Goal: Information Seeking & Learning: Learn about a topic

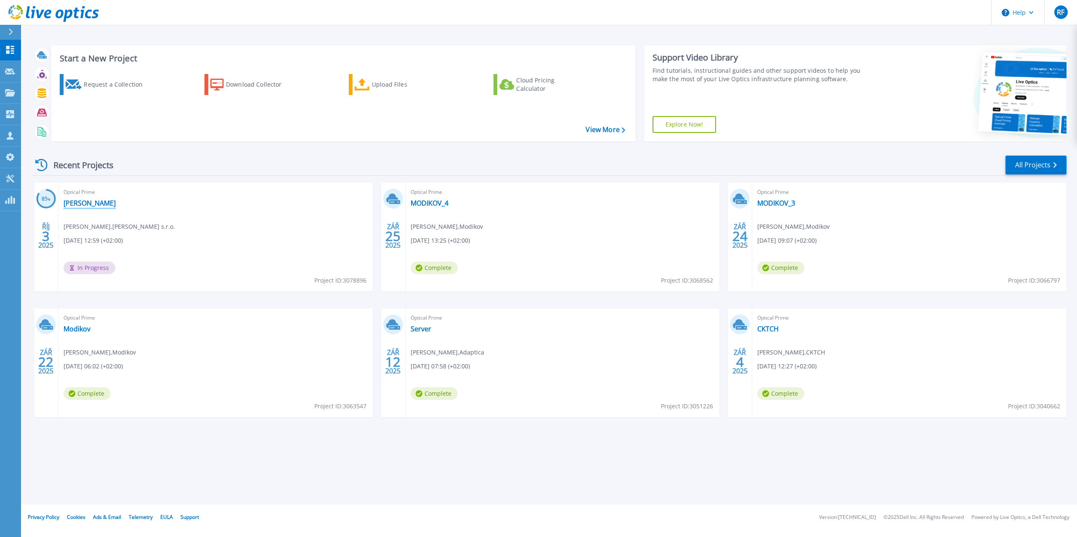
click at [79, 204] on link "[PERSON_NAME]" at bounding box center [89, 203] width 52 height 8
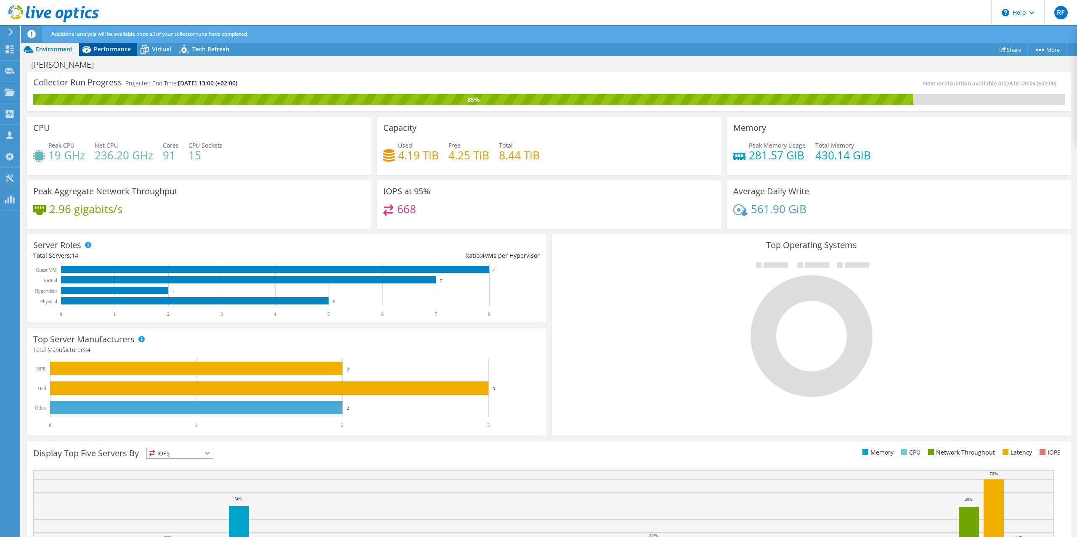
click at [106, 49] on span "Performance" at bounding box center [112, 49] width 37 height 8
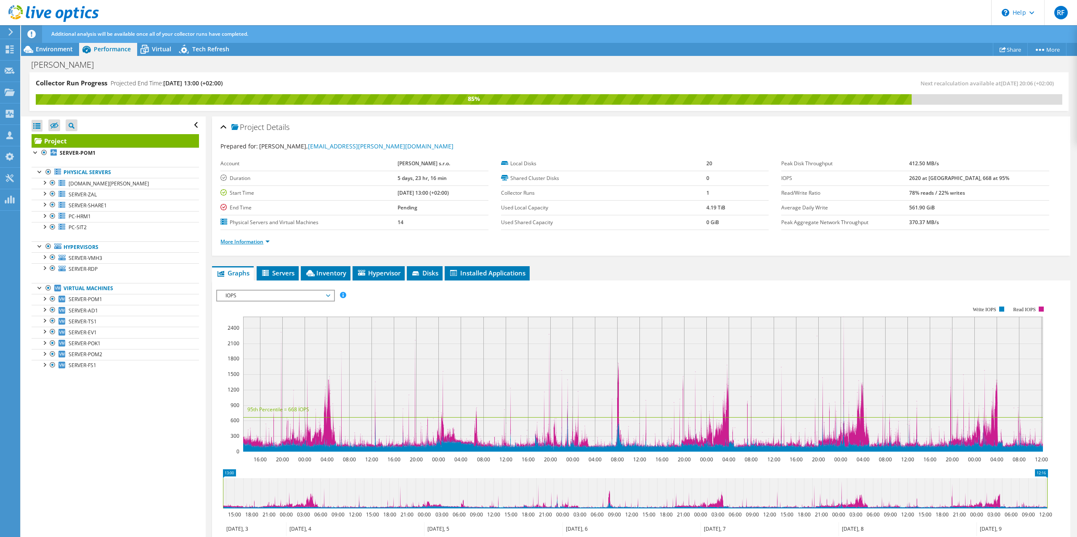
click at [270, 243] on link "More Information" at bounding box center [244, 241] width 49 height 7
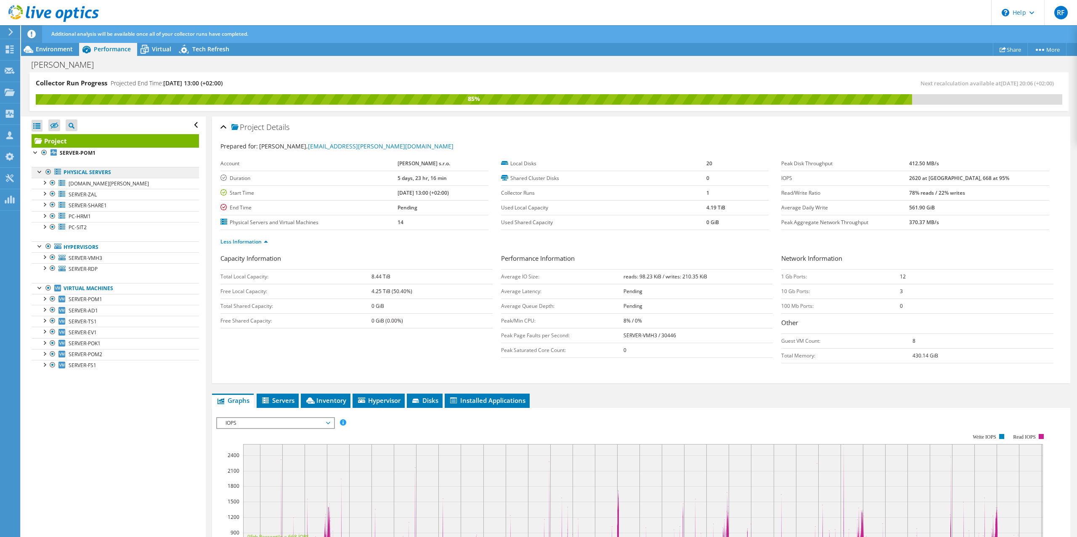
click at [87, 172] on link "Physical Servers" at bounding box center [115, 172] width 167 height 11
click at [81, 245] on link "Hypervisors" at bounding box center [115, 246] width 167 height 11
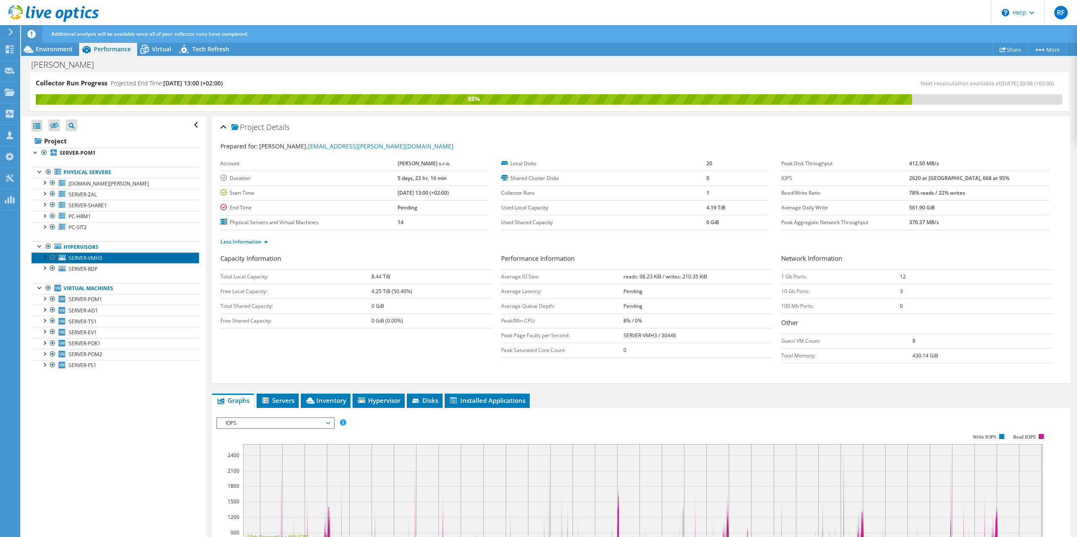
click at [87, 257] on span "SERVER-VMH3" at bounding box center [86, 257] width 34 height 7
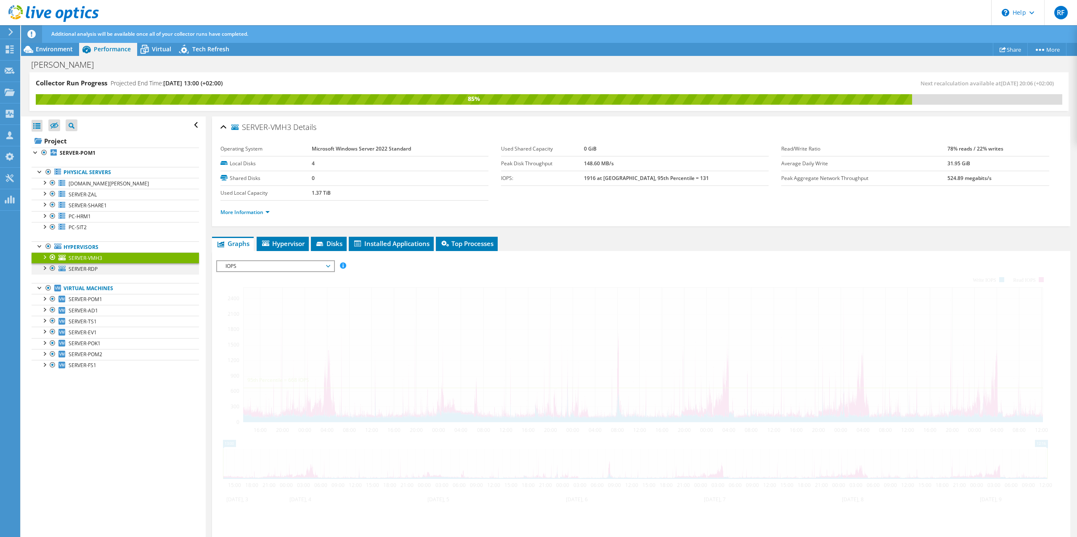
click at [45, 257] on div at bounding box center [44, 256] width 8 height 8
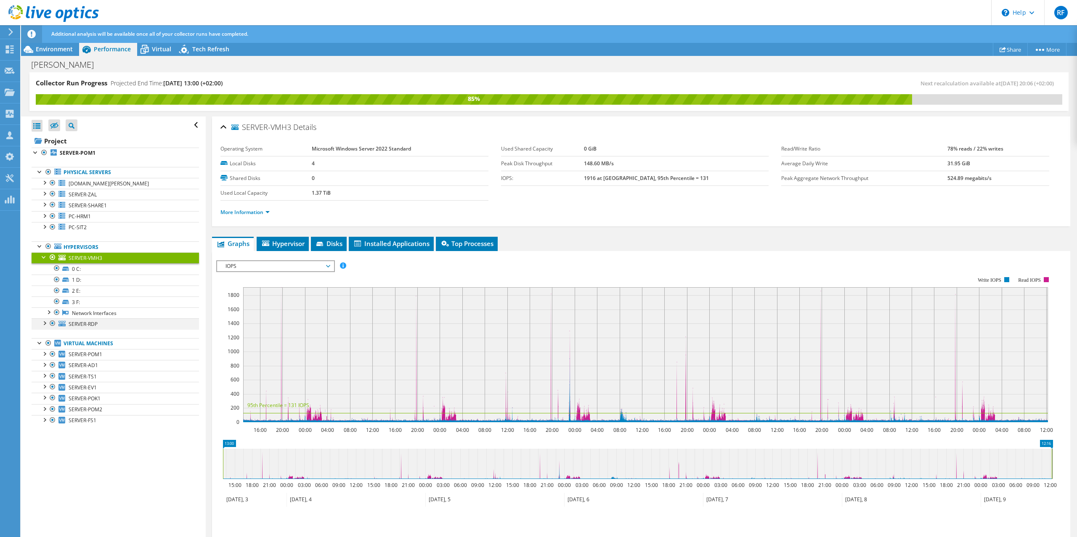
click at [45, 325] on div at bounding box center [44, 322] width 8 height 8
click at [42, 258] on div at bounding box center [44, 256] width 8 height 8
click at [43, 270] on div at bounding box center [44, 267] width 8 height 8
click at [82, 244] on link "Hypervisors" at bounding box center [115, 246] width 167 height 11
click at [87, 288] on link "Virtual Machines" at bounding box center [115, 288] width 167 height 11
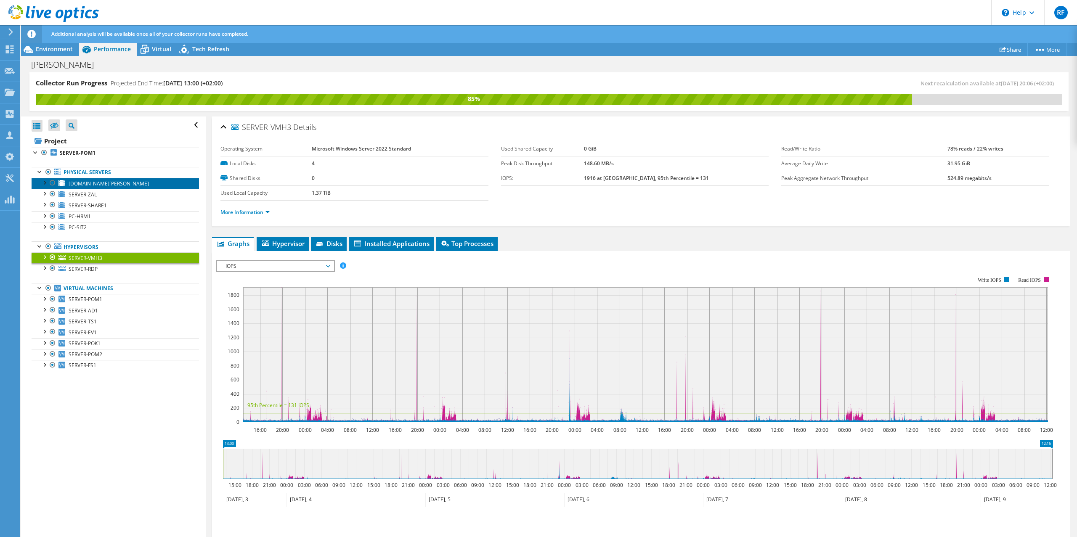
click at [89, 184] on span "[DOMAIN_NAME][PERSON_NAME]" at bounding box center [109, 183] width 80 height 7
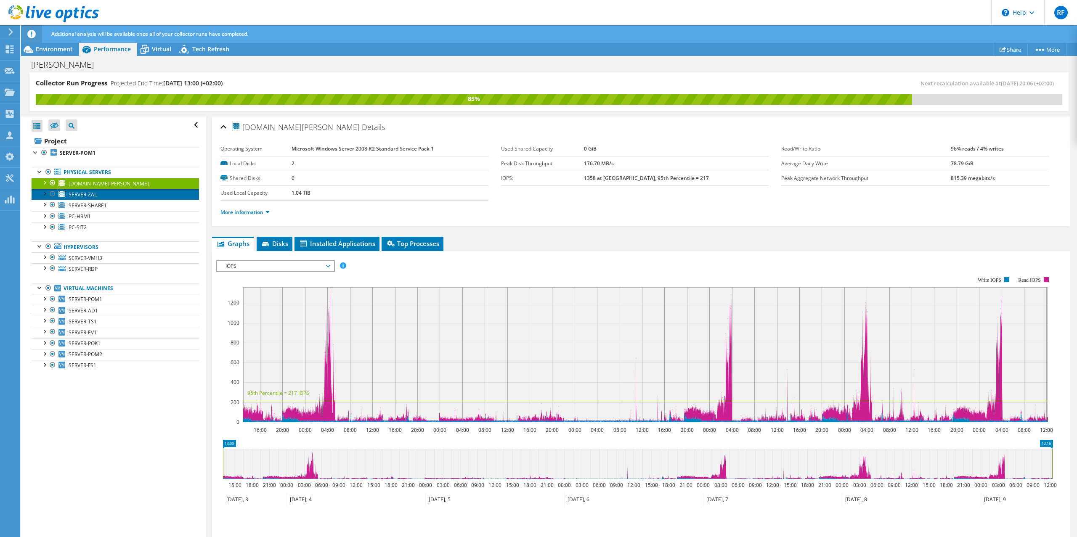
click at [92, 195] on span "SERVER-ZAL" at bounding box center [83, 194] width 28 height 7
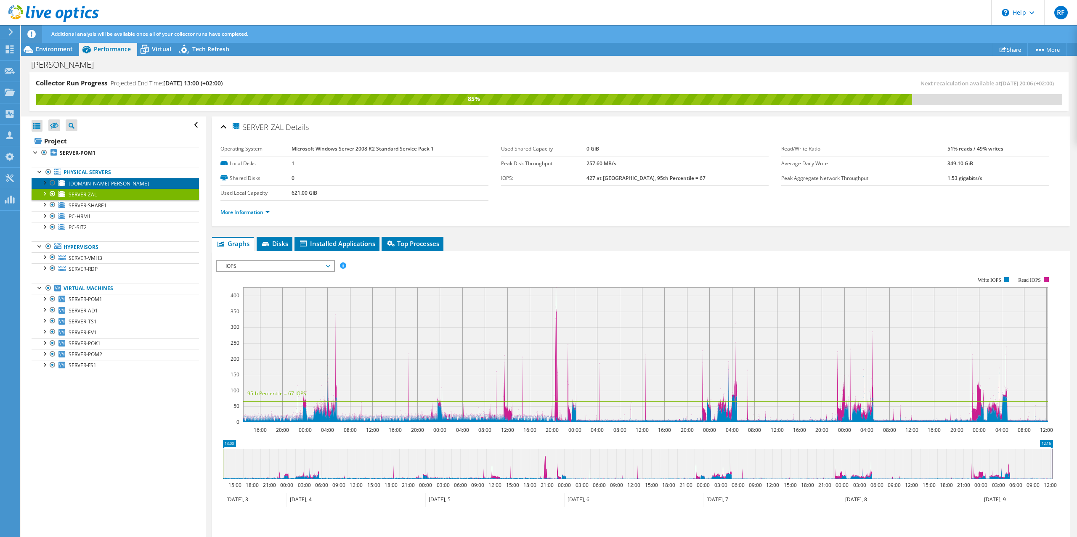
click at [92, 183] on span "[DOMAIN_NAME][PERSON_NAME]" at bounding box center [109, 183] width 80 height 7
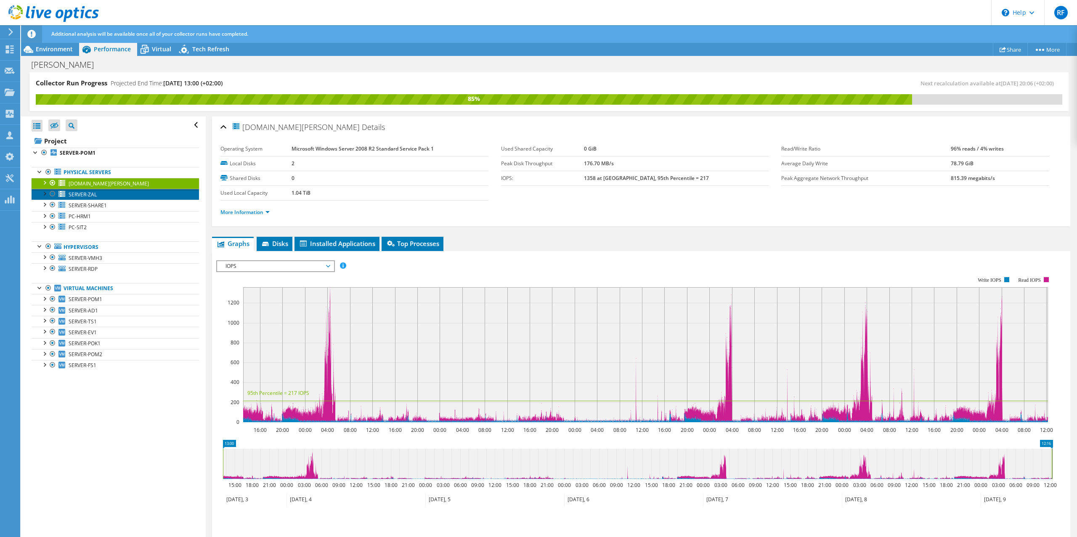
click at [89, 194] on span "SERVER-ZAL" at bounding box center [83, 194] width 28 height 7
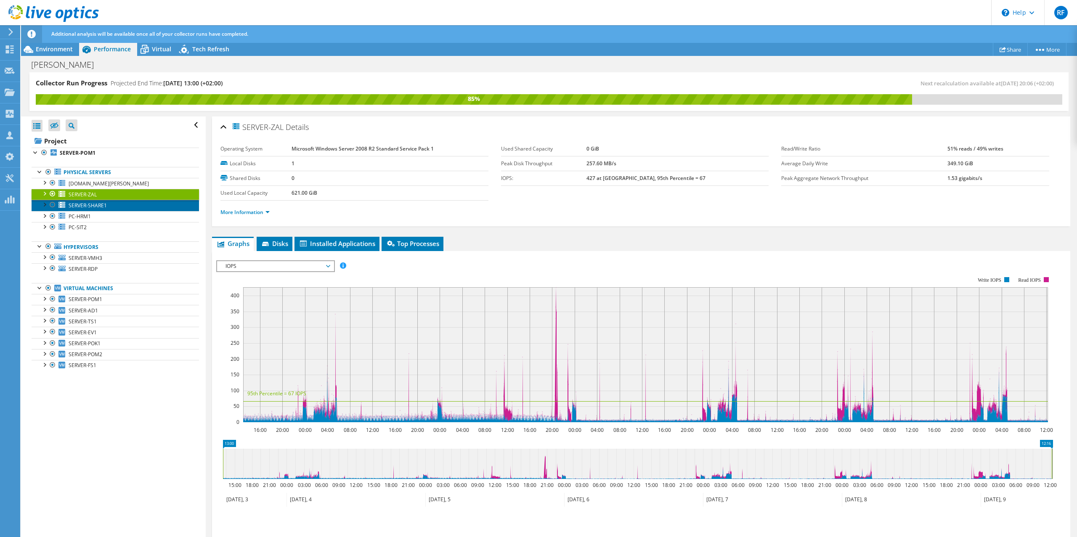
click at [87, 202] on span "SERVER-SHARE1" at bounding box center [88, 205] width 38 height 7
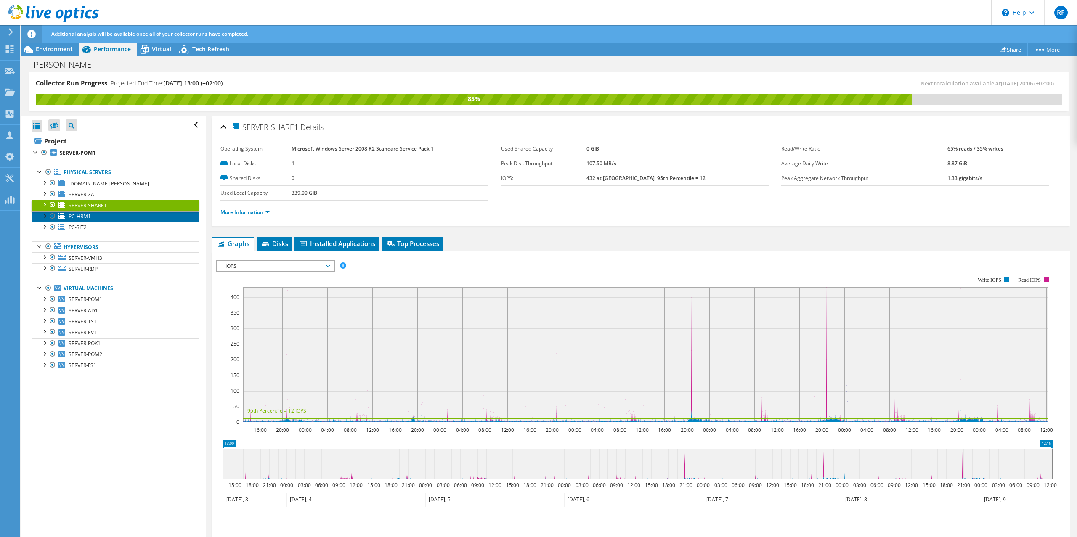
click at [87, 217] on span "PC-HRM1" at bounding box center [80, 216] width 22 height 7
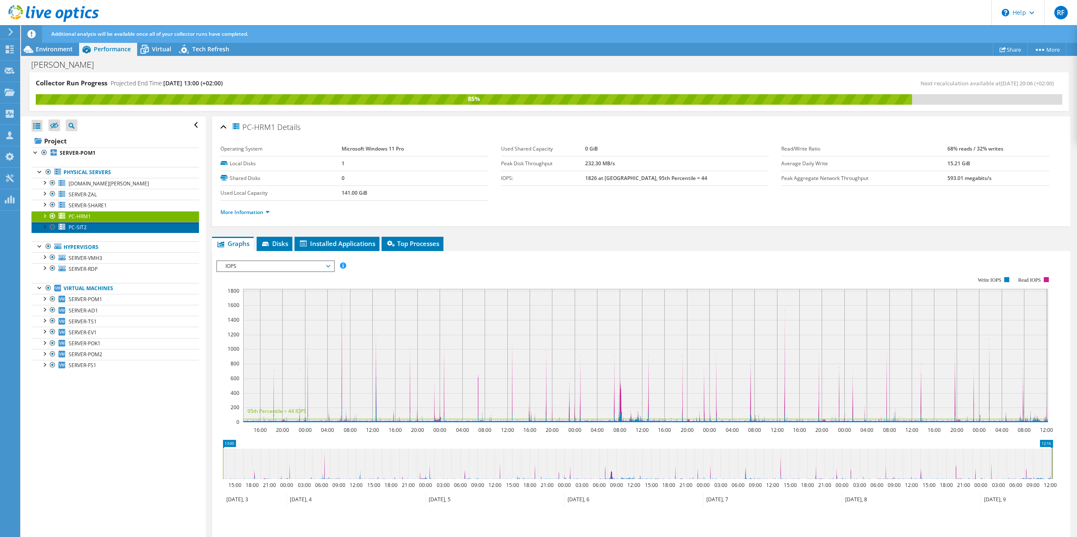
click at [89, 227] on link "PC-SIT2" at bounding box center [115, 227] width 167 height 11
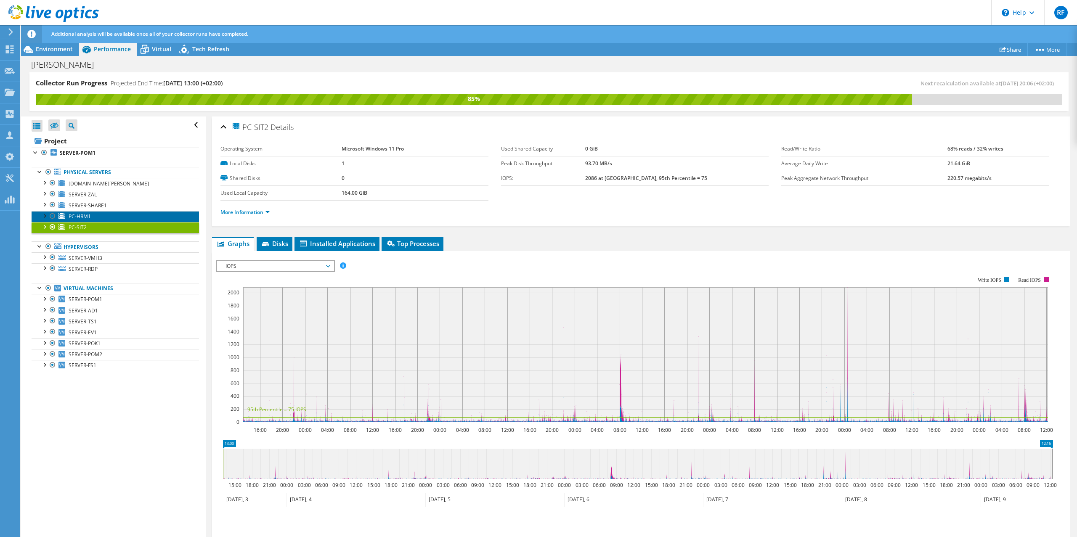
click at [95, 217] on link "PC-HRM1" at bounding box center [115, 216] width 167 height 11
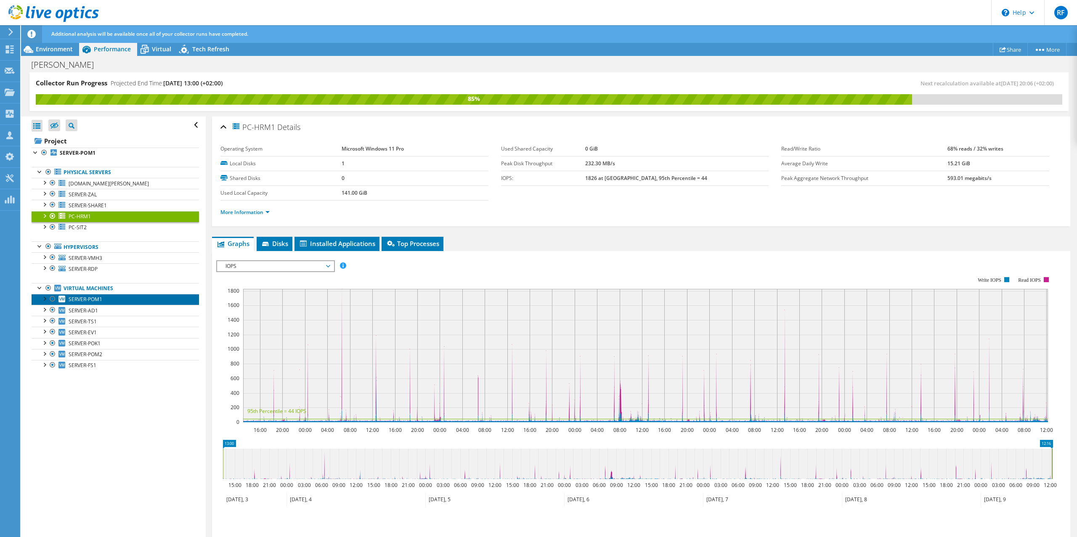
click at [90, 301] on span "SERVER-POM1" at bounding box center [86, 299] width 34 height 7
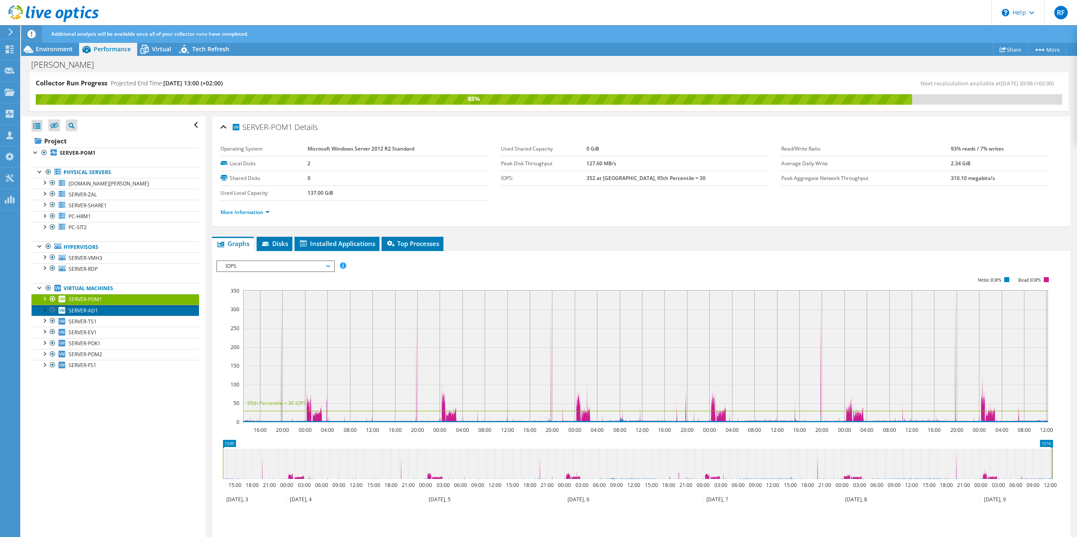
click at [87, 309] on span "SERVER-AD1" at bounding box center [83, 310] width 29 height 7
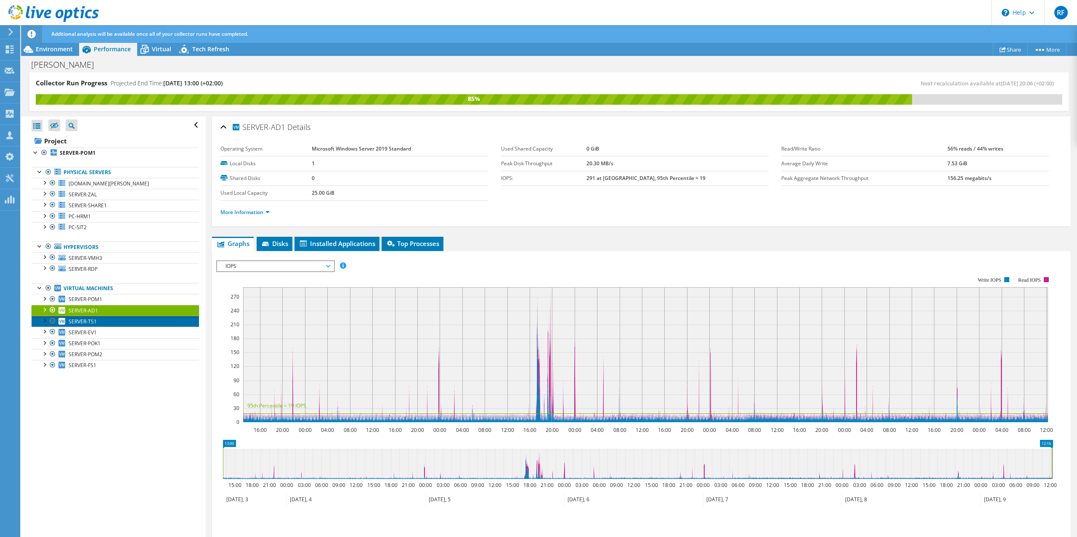
click at [88, 317] on link "SERVER-TS1" at bounding box center [115, 321] width 167 height 11
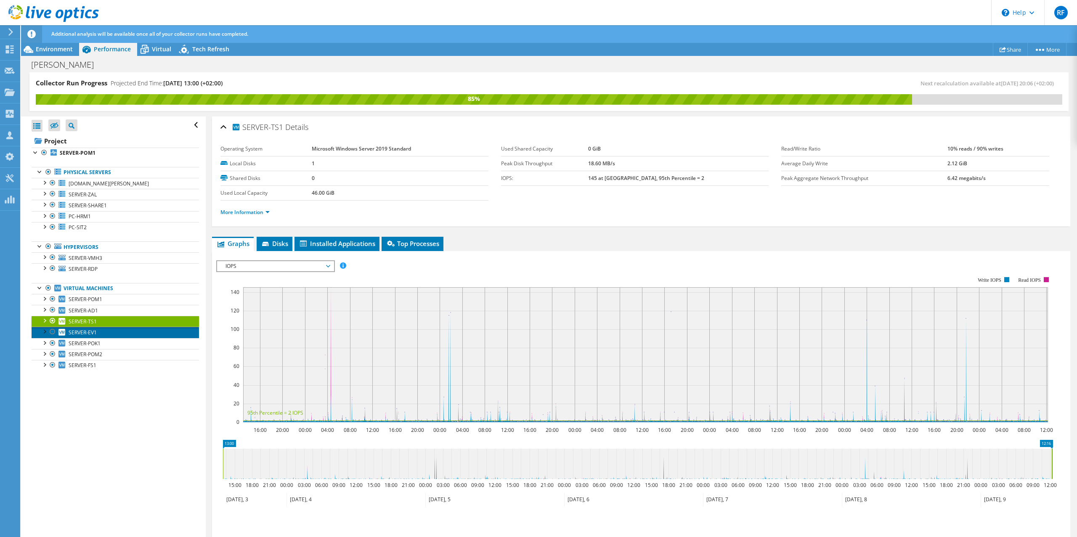
click at [93, 333] on span "SERVER-EV1" at bounding box center [83, 332] width 28 height 7
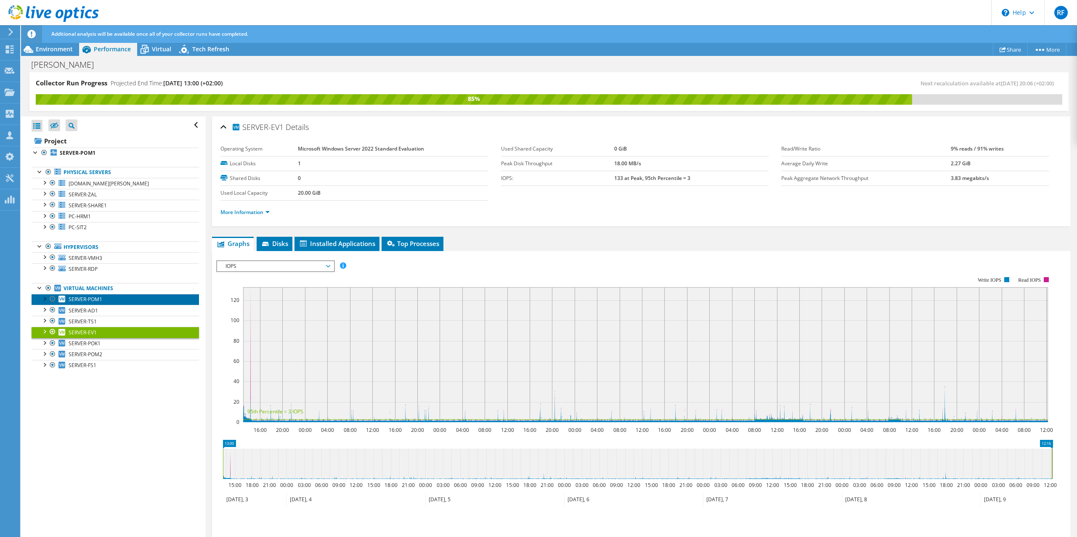
click at [94, 299] on span "SERVER-POM1" at bounding box center [86, 299] width 34 height 7
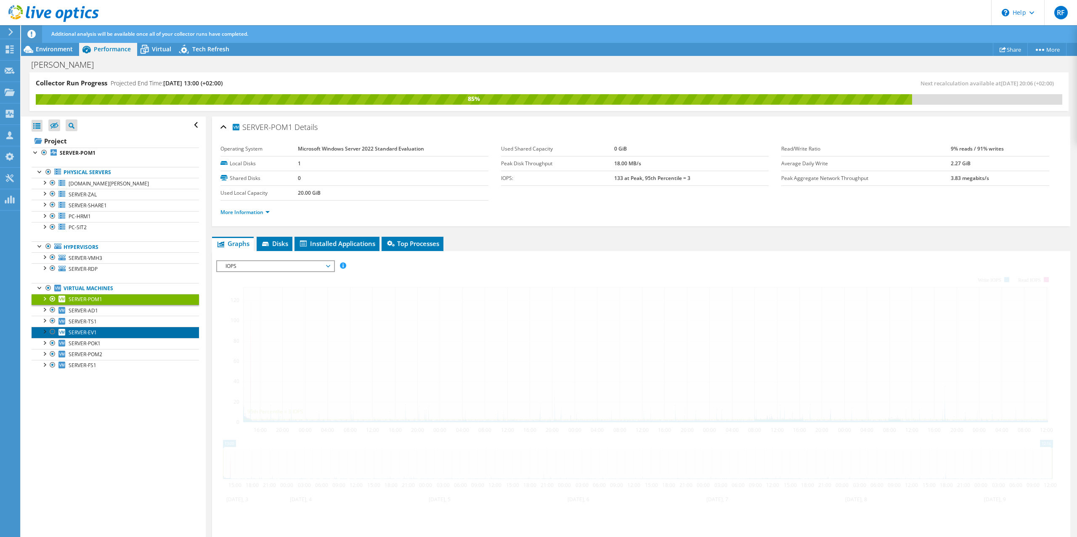
click at [86, 331] on span "SERVER-EV1" at bounding box center [83, 332] width 28 height 7
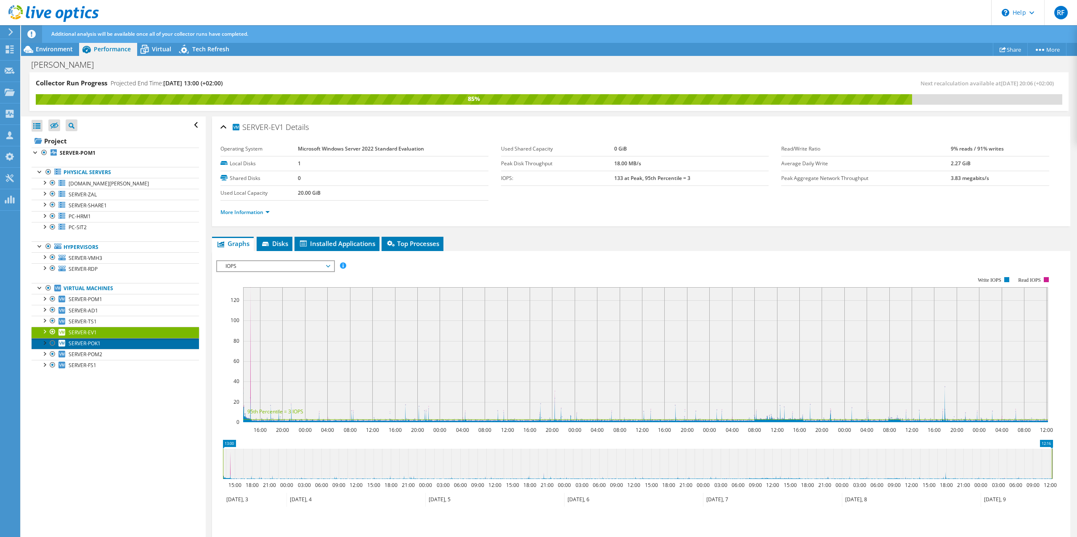
click at [86, 346] on span "SERVER-POK1" at bounding box center [85, 343] width 32 height 7
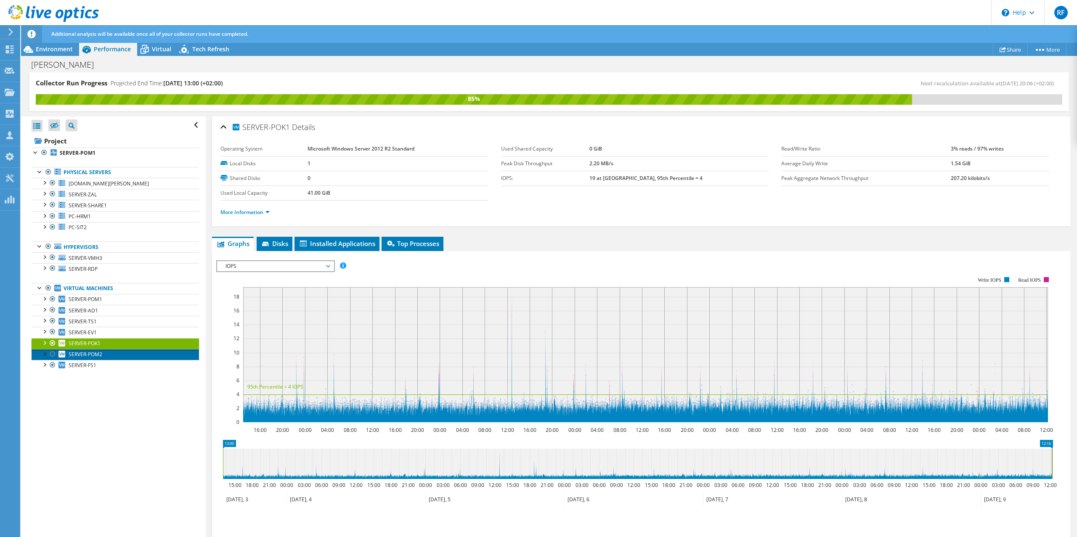
click at [85, 357] on span "SERVER-POM2" at bounding box center [86, 354] width 34 height 7
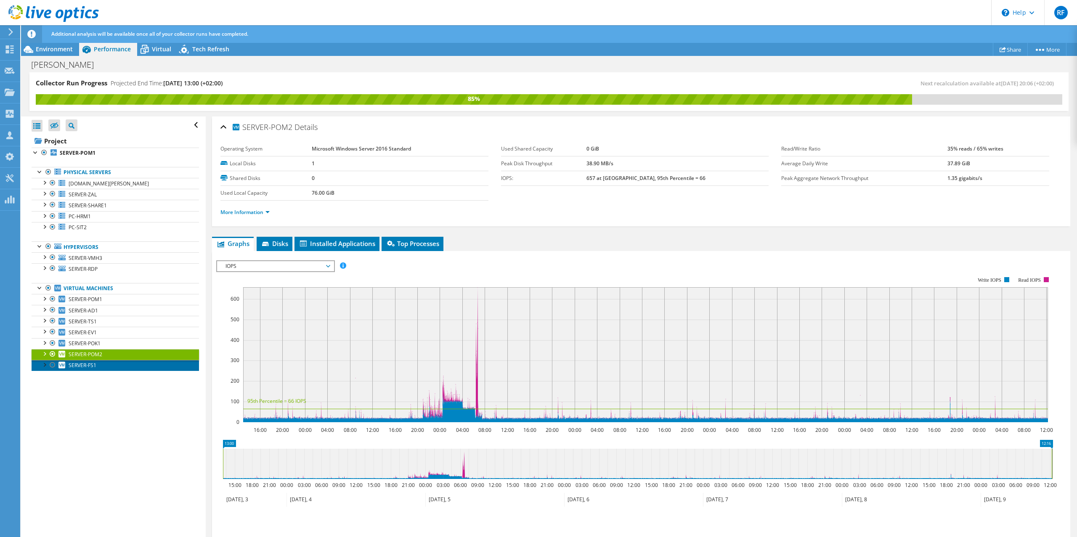
click at [88, 363] on span "SERVER-FS1" at bounding box center [83, 365] width 28 height 7
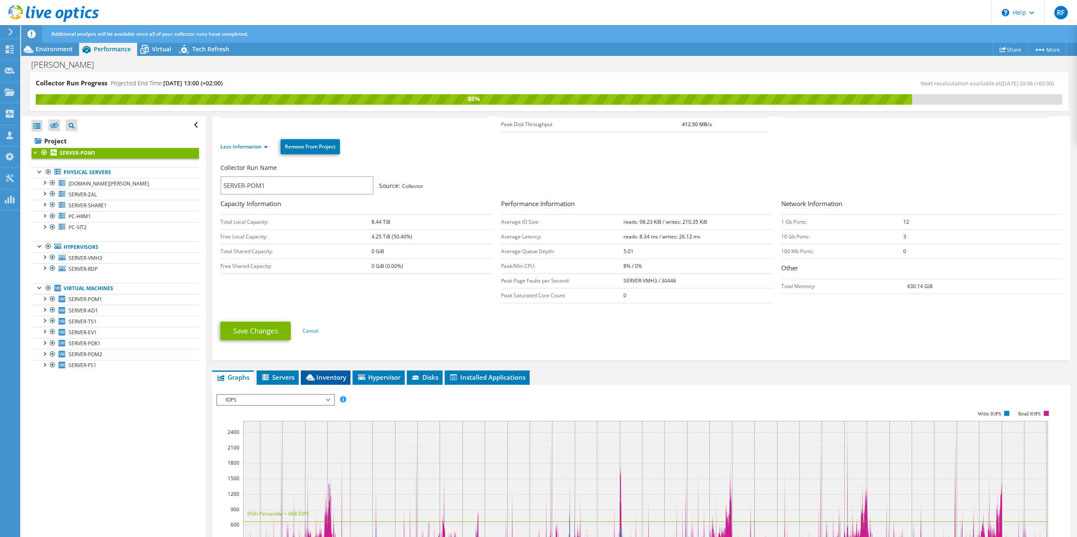
scroll to position [84, 0]
click at [327, 397] on span "IOPS" at bounding box center [275, 399] width 108 height 10
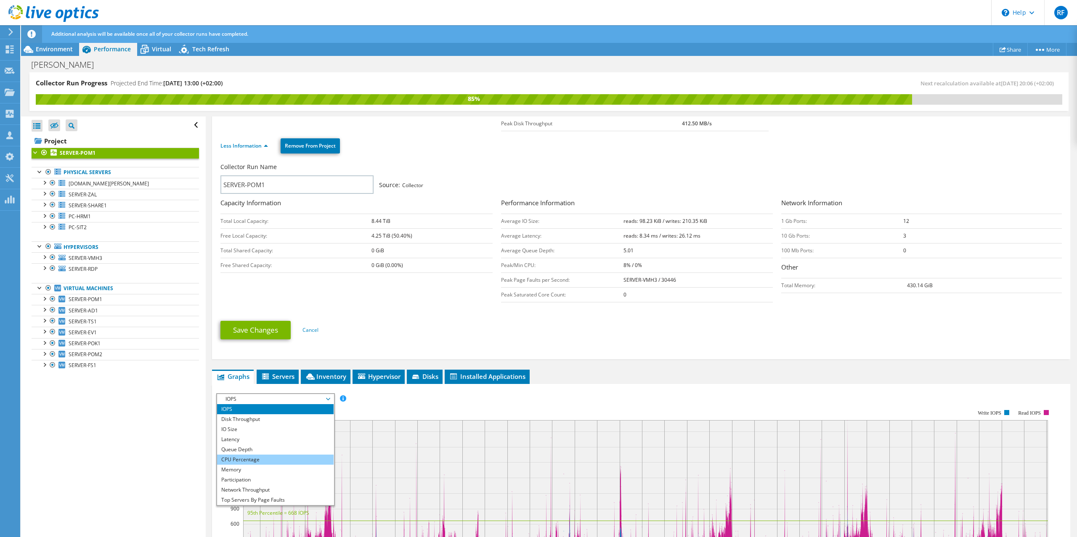
click at [259, 456] on li "CPU Percentage" at bounding box center [275, 460] width 116 height 10
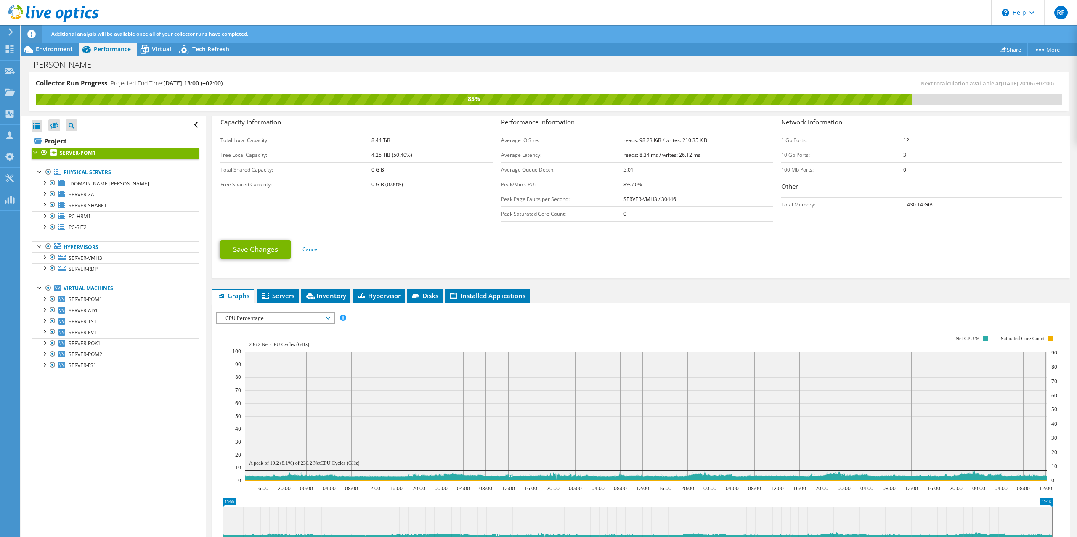
scroll to position [123, 0]
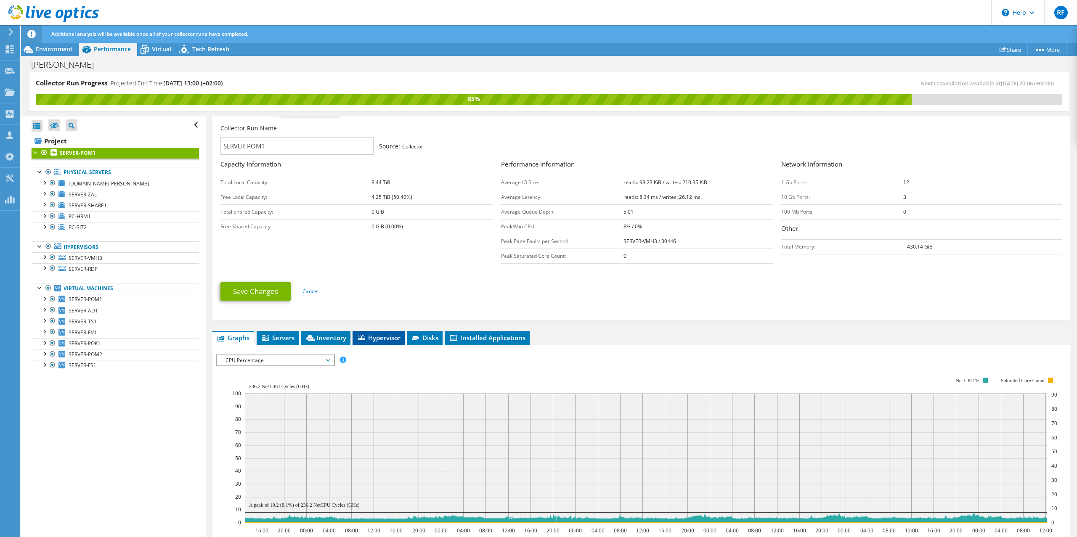
click at [383, 340] on span "Hypervisor" at bounding box center [379, 337] width 44 height 8
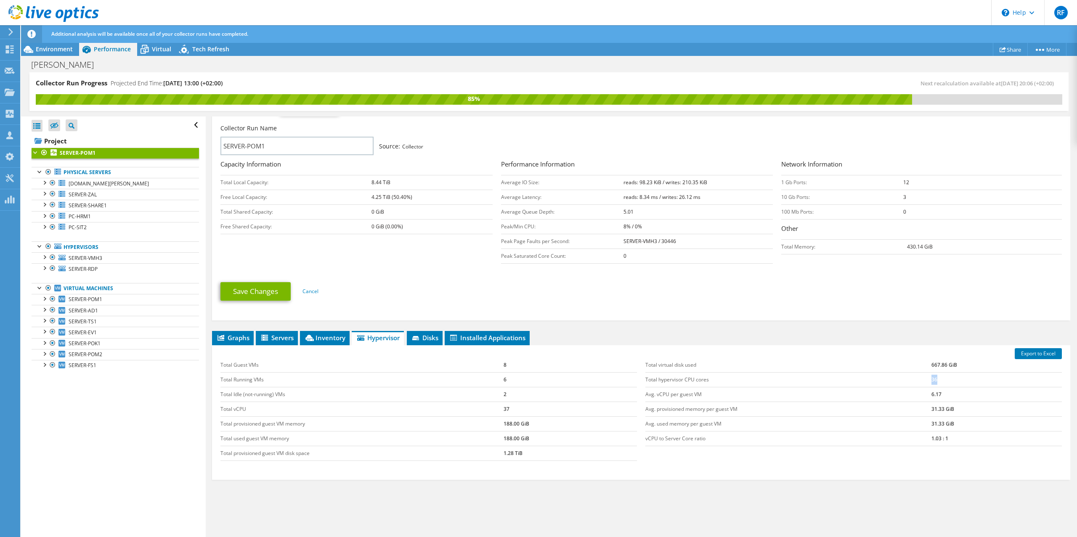
drag, startPoint x: 934, startPoint y: 380, endPoint x: 917, endPoint y: 381, distance: 16.9
click at [917, 381] on tr "Total hypervisor CPU cores 36" at bounding box center [853, 379] width 416 height 15
click at [498, 340] on span "Installed Applications" at bounding box center [487, 337] width 77 height 8
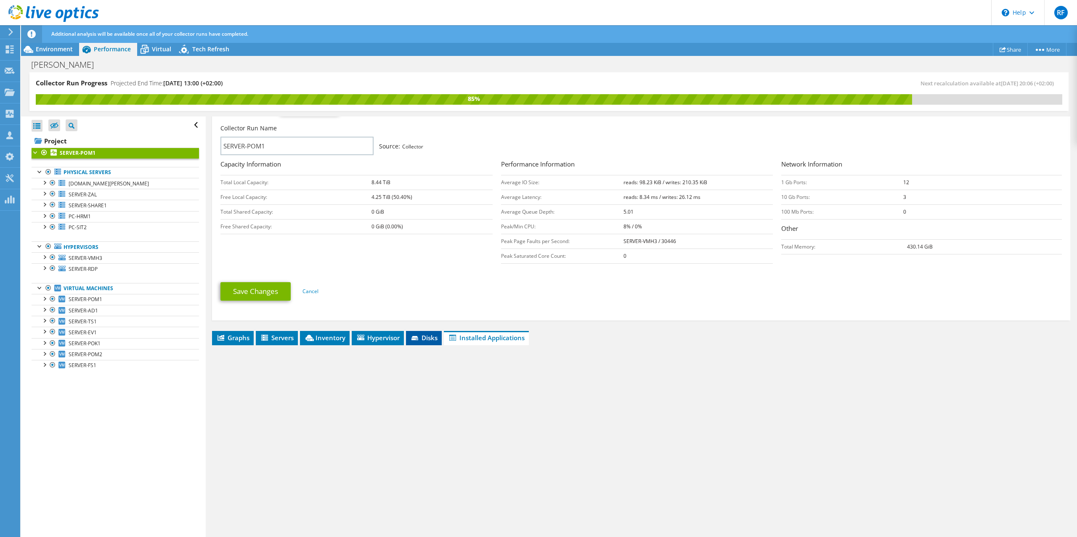
click at [421, 338] on span "Disks" at bounding box center [423, 337] width 27 height 8
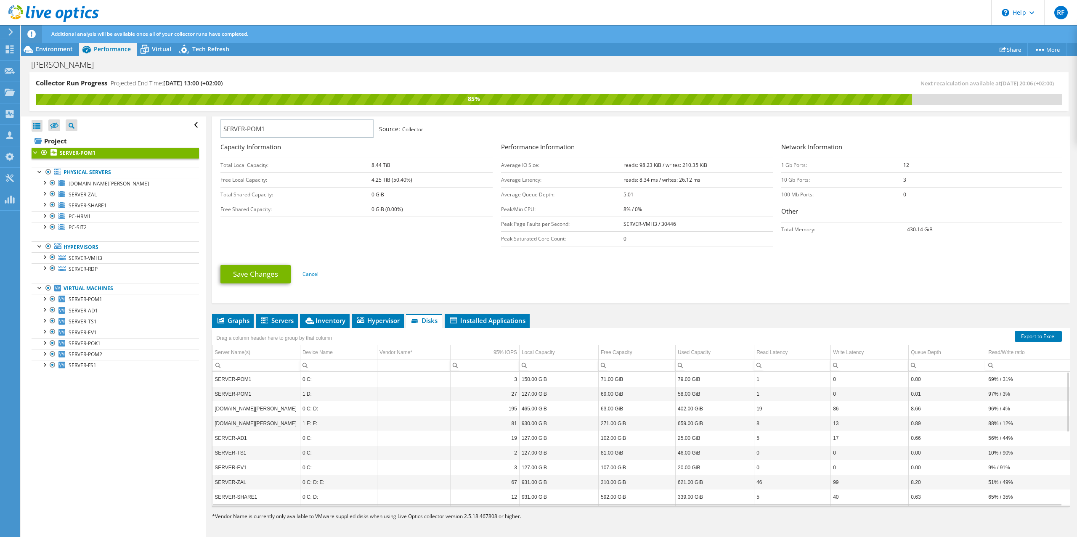
scroll to position [141, 0]
click at [236, 319] on span "Graphs" at bounding box center [232, 319] width 33 height 8
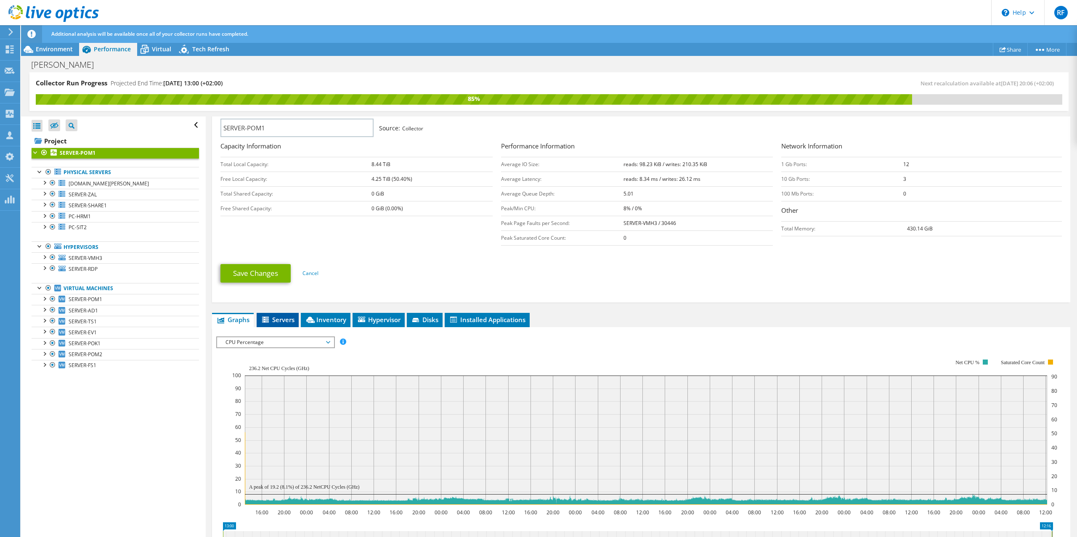
click at [280, 319] on span "Servers" at bounding box center [278, 319] width 34 height 8
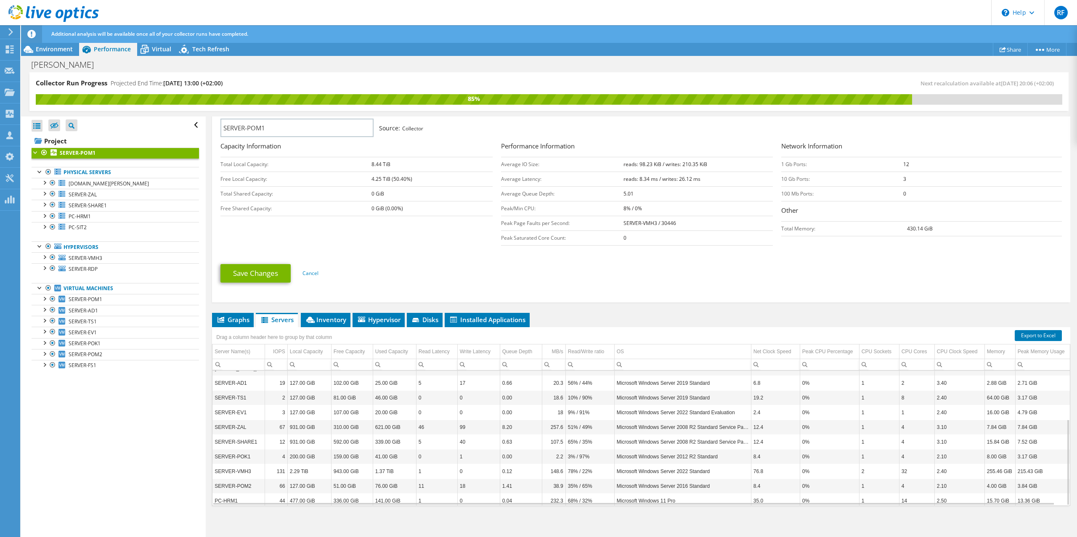
scroll to position [75, 0]
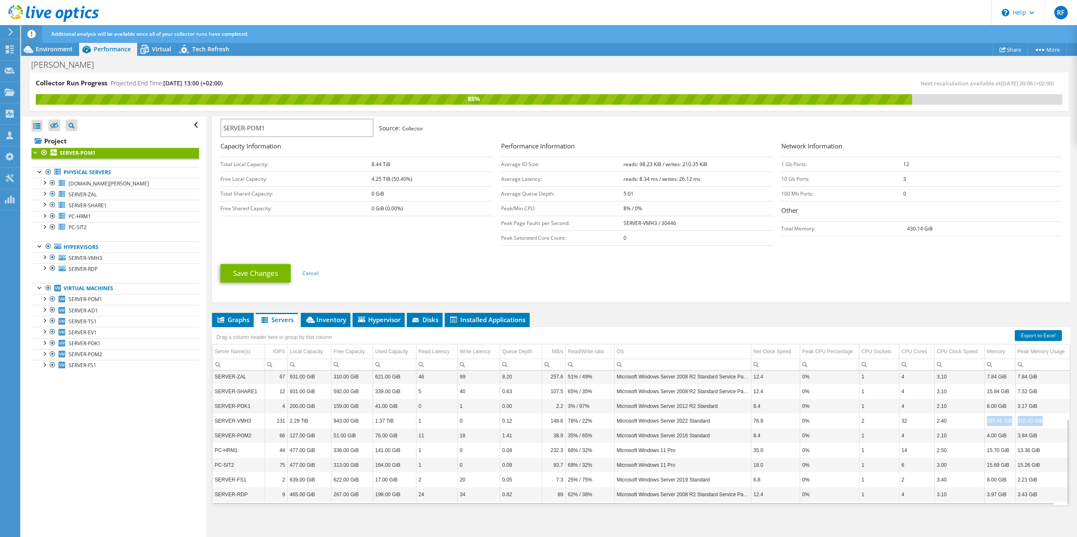
drag, startPoint x: 1044, startPoint y: 420, endPoint x: 985, endPoint y: 420, distance: 58.5
click at [985, 420] on tr "SERVER-VMH3 131 2.29 TiB 943.00 GiB 1.37 TiB 1 0 0.12 148.6 78% / 22% Microsoft…" at bounding box center [642, 420] width 860 height 15
click at [1042, 422] on td "215.43 GiB" at bounding box center [1043, 420] width 57 height 15
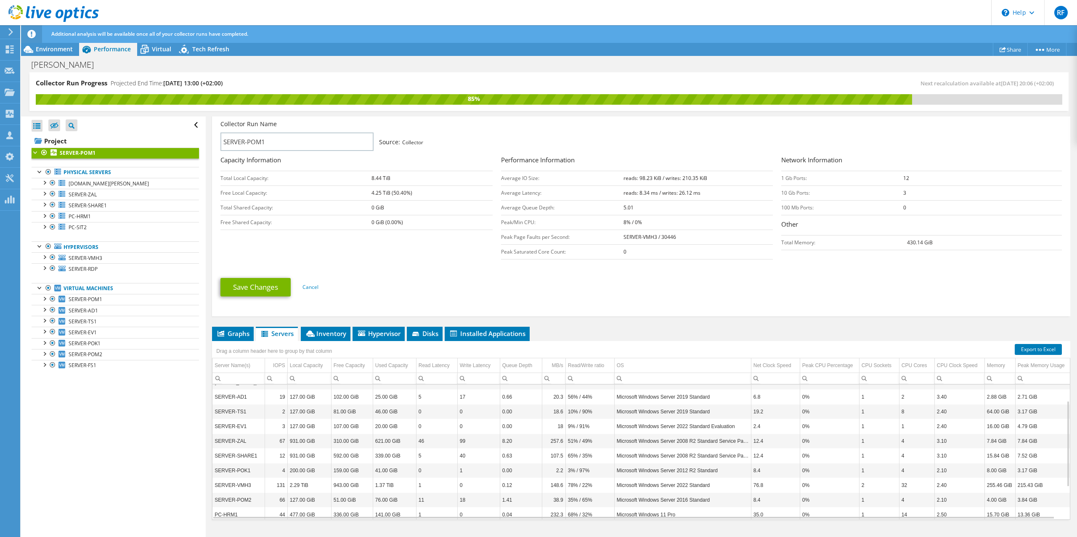
scroll to position [141, 0]
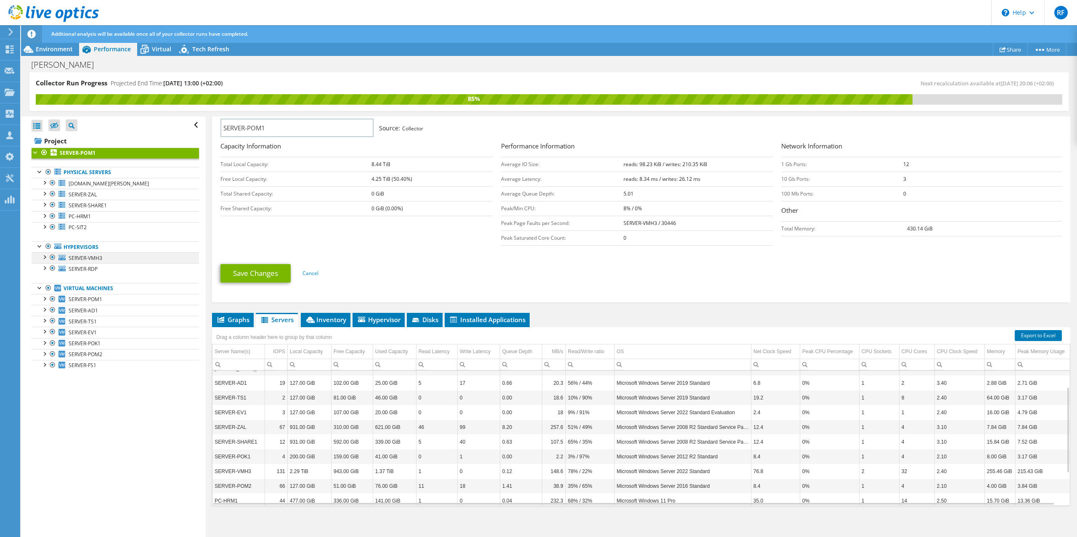
click at [46, 258] on div at bounding box center [44, 256] width 8 height 8
click at [45, 257] on div at bounding box center [44, 256] width 8 height 8
click at [85, 288] on link "Virtual Machines" at bounding box center [115, 288] width 167 height 11
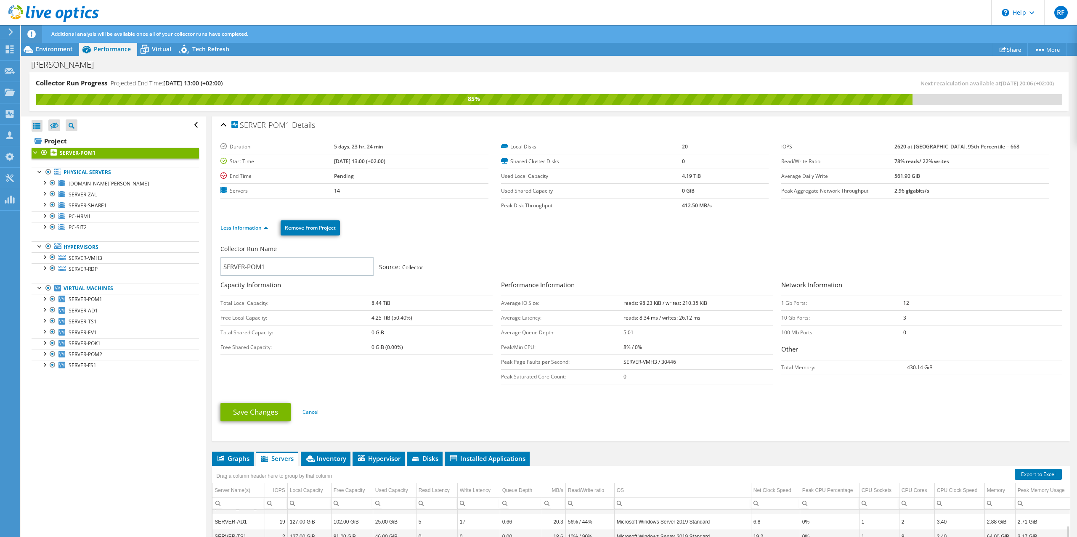
scroll to position [0, 0]
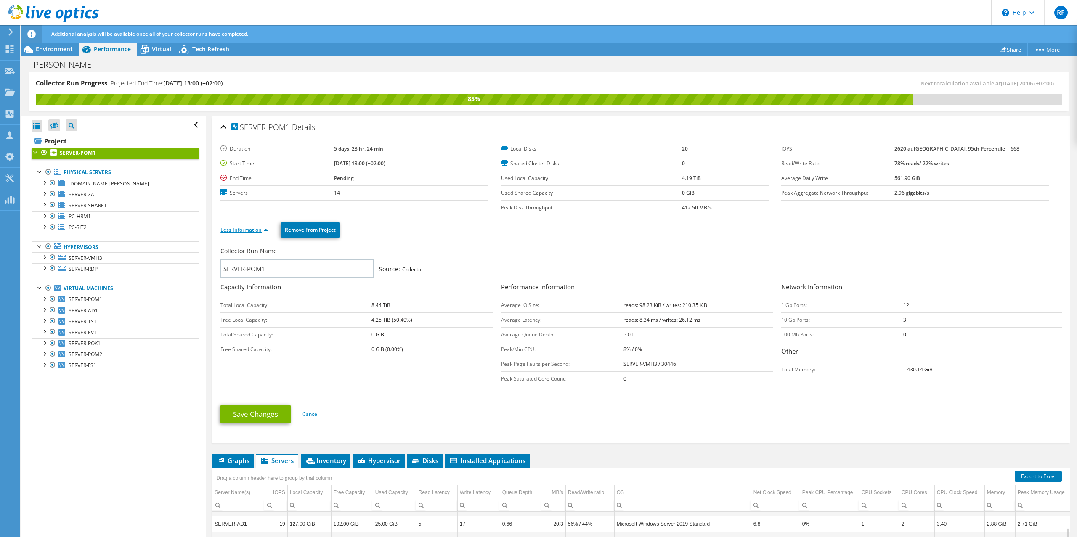
click at [265, 230] on link "Less Information" at bounding box center [244, 229] width 48 height 7
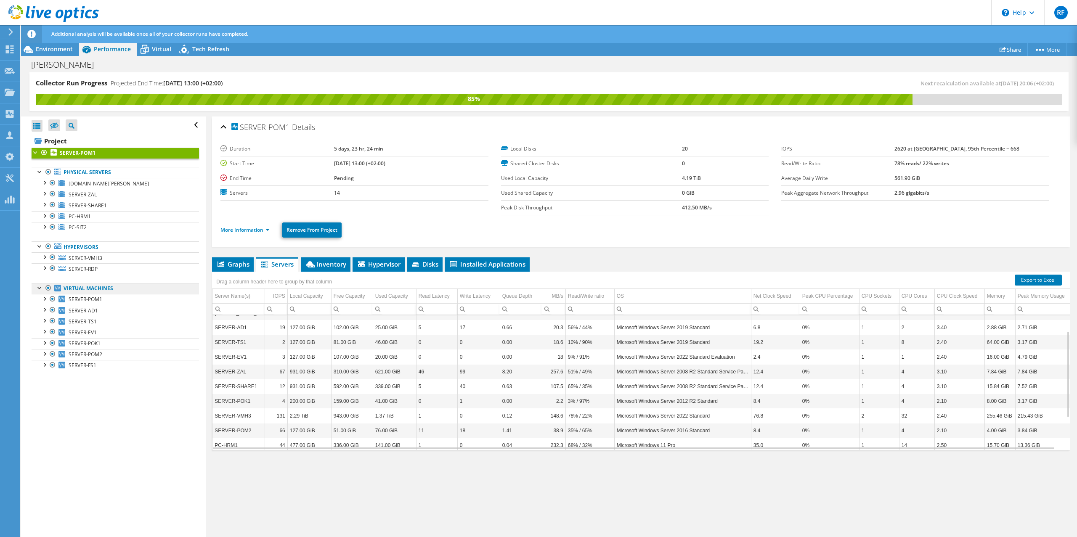
click at [105, 288] on link "Virtual Machines" at bounding box center [115, 288] width 167 height 11
click at [98, 297] on span "SERVER-POM1" at bounding box center [86, 299] width 34 height 7
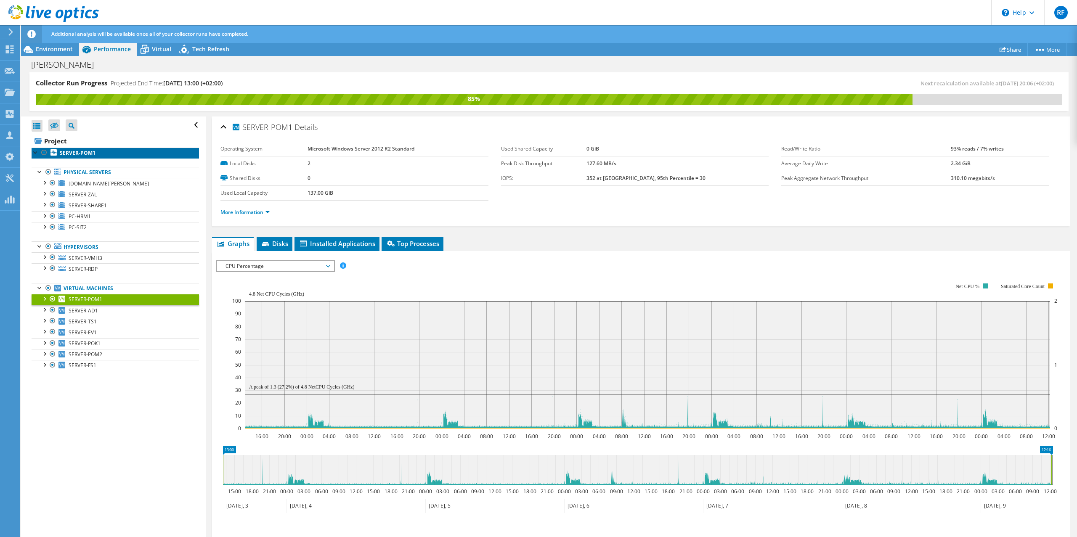
click at [101, 153] on link "SERVER-POM1" at bounding box center [115, 153] width 167 height 11
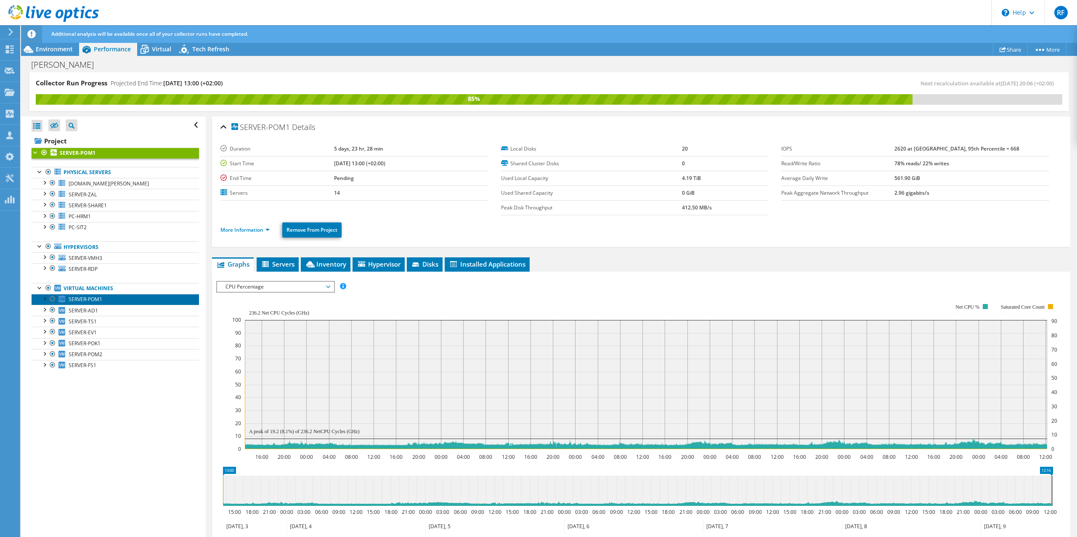
click at [104, 300] on link "SERVER-POM1" at bounding box center [115, 299] width 167 height 11
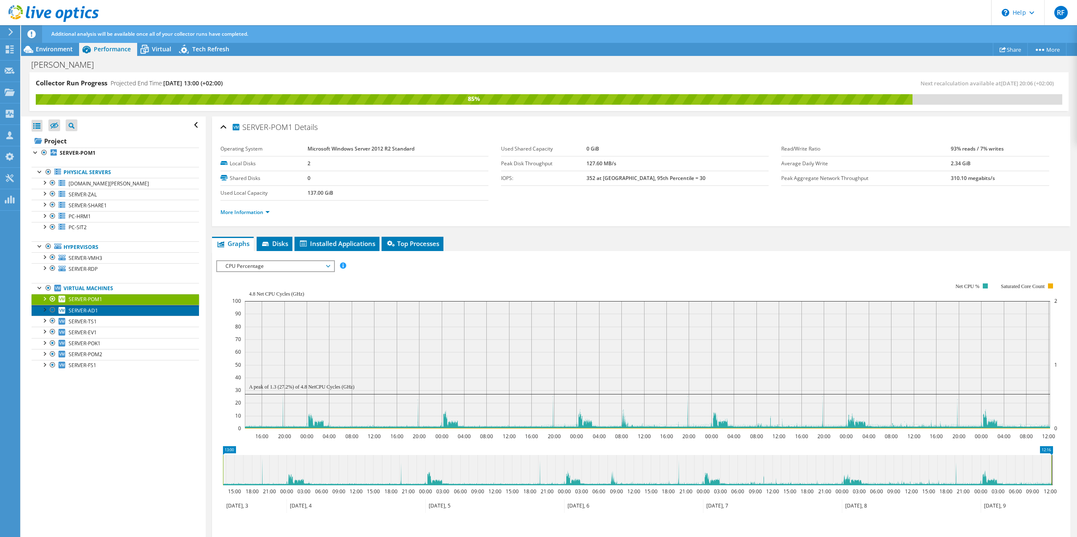
click at [96, 310] on span "SERVER-AD1" at bounding box center [83, 310] width 29 height 7
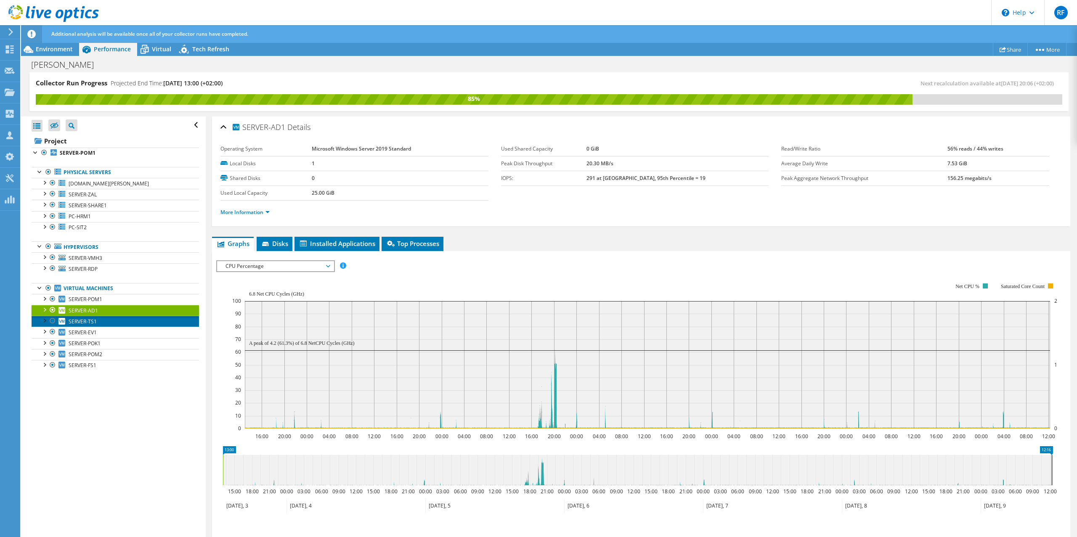
click at [100, 320] on link "SERVER-TS1" at bounding box center [115, 321] width 167 height 11
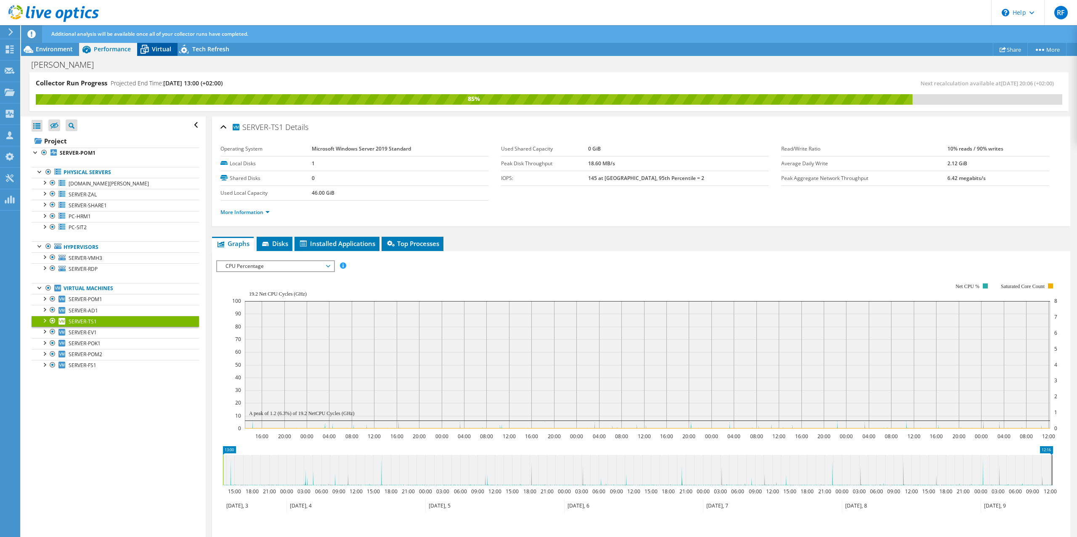
click at [164, 50] on span "Virtual" at bounding box center [161, 49] width 19 height 8
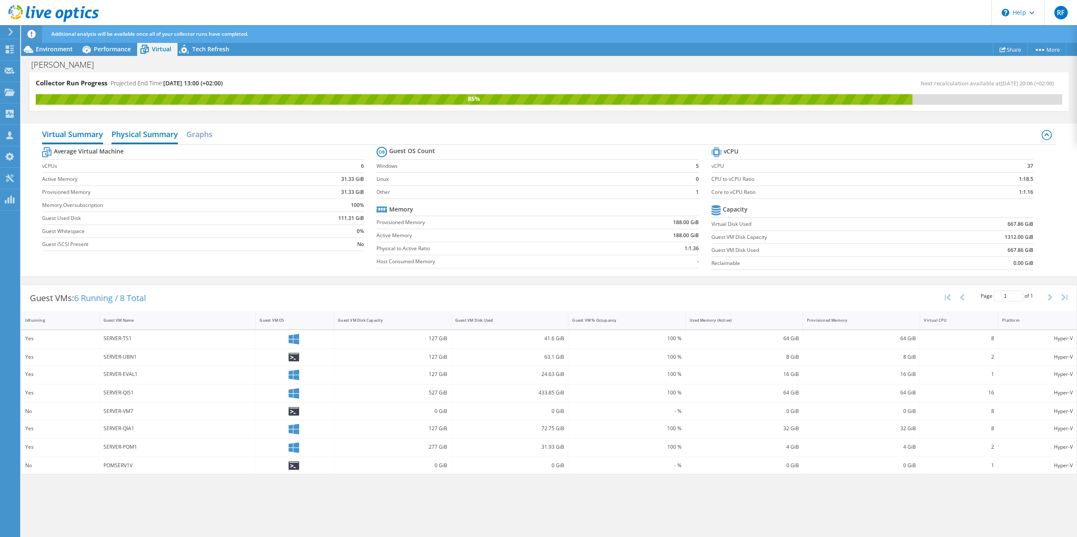
click at [140, 138] on h2 "Physical Summary" at bounding box center [144, 135] width 66 height 19
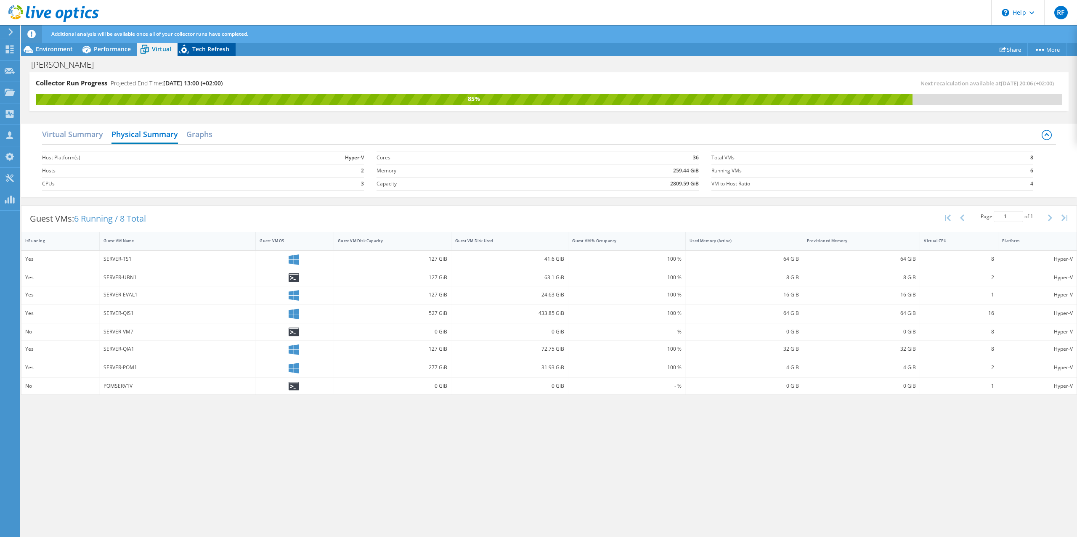
click at [218, 47] on span "Tech Refresh" at bounding box center [210, 49] width 37 height 8
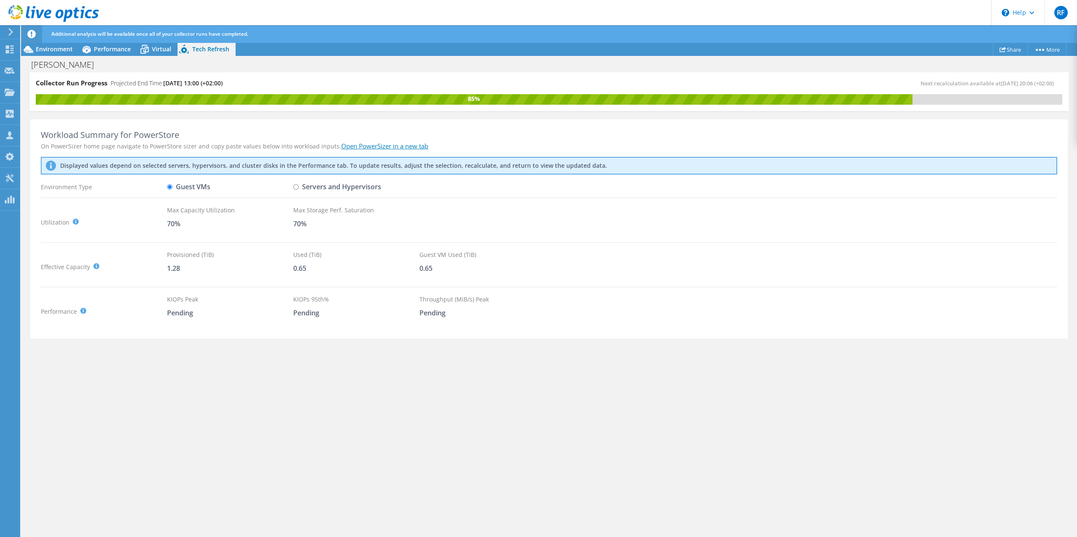
click at [297, 188] on input "Servers and Hypervisors" at bounding box center [295, 186] width 5 height 5
radio input "true"
click at [171, 187] on input "Guest VMs" at bounding box center [169, 186] width 5 height 5
radio input "true"
click at [298, 188] on input "Servers and Hypervisors" at bounding box center [295, 186] width 5 height 5
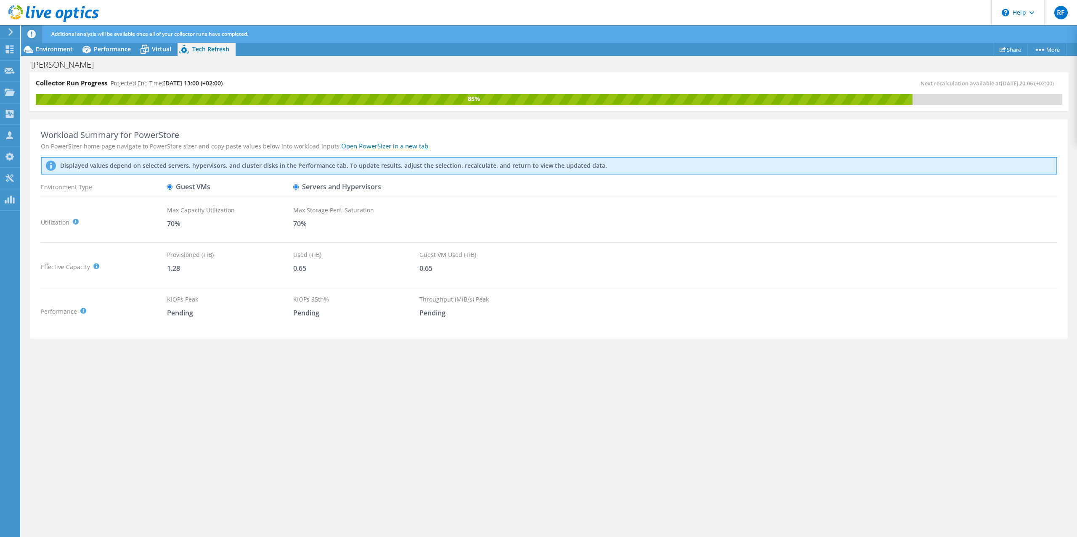
radio input "true"
click at [59, 47] on span "Environment" at bounding box center [54, 49] width 37 height 8
